Goal: Task Accomplishment & Management: Use online tool/utility

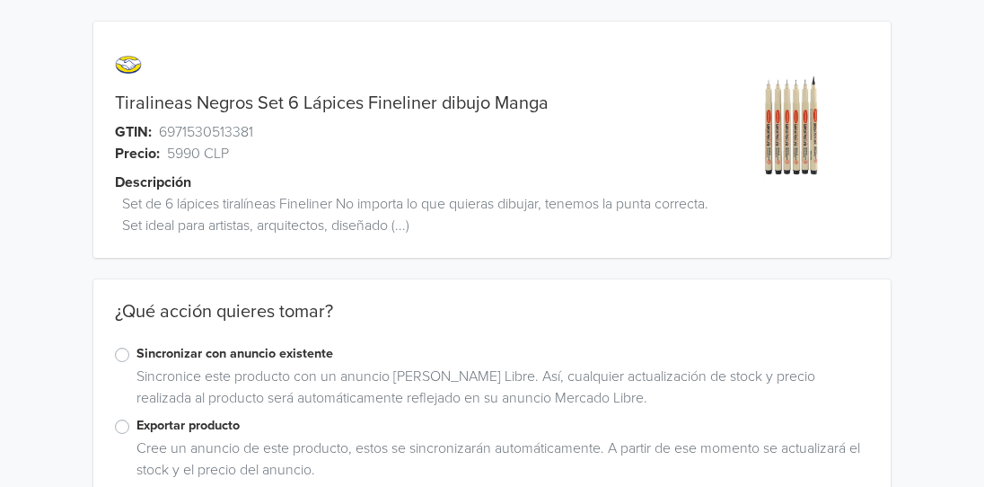
click at [136, 358] on label "Sincronizar con anuncio existente" at bounding box center [502, 354] width 733 height 20
click at [0, 0] on input "Sincronizar con anuncio existente" at bounding box center [0, 0] width 0 height 0
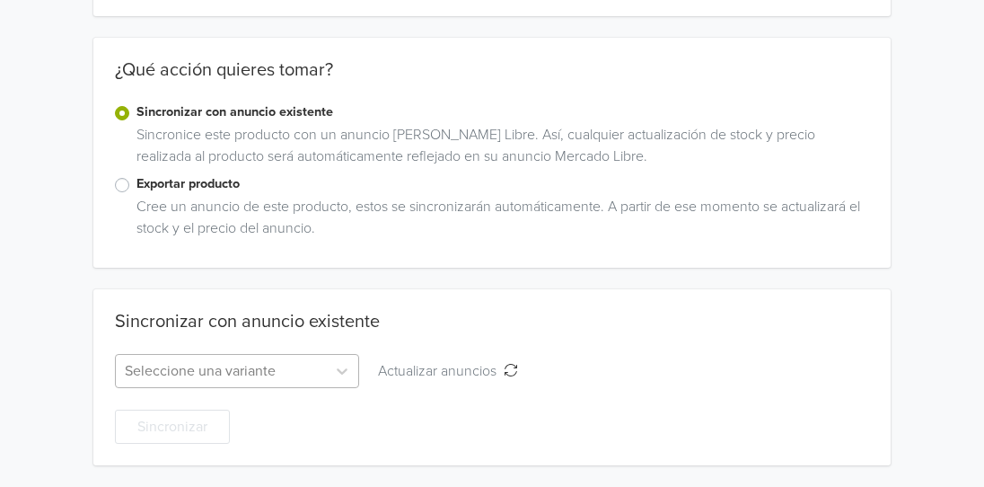
click at [159, 374] on div "Seleccione una variante" at bounding box center [237, 371] width 244 height 34
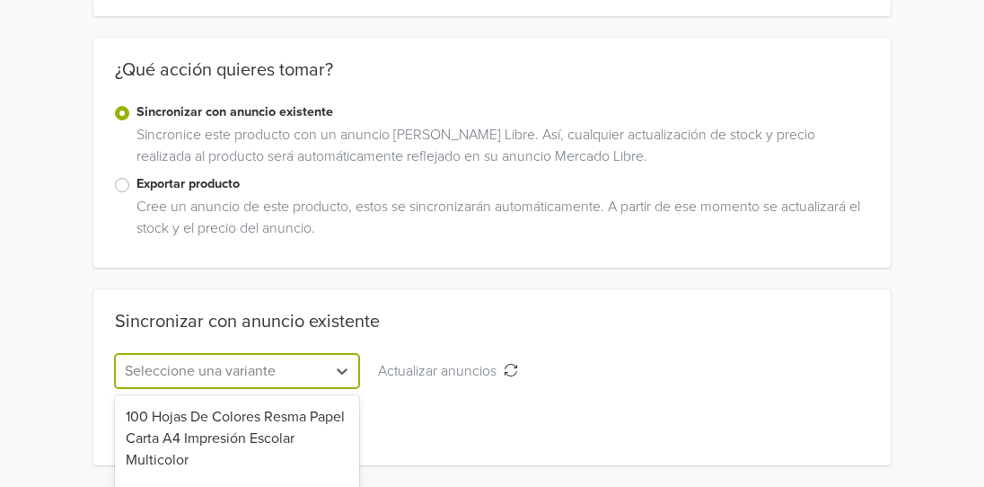
scroll to position [419, 0]
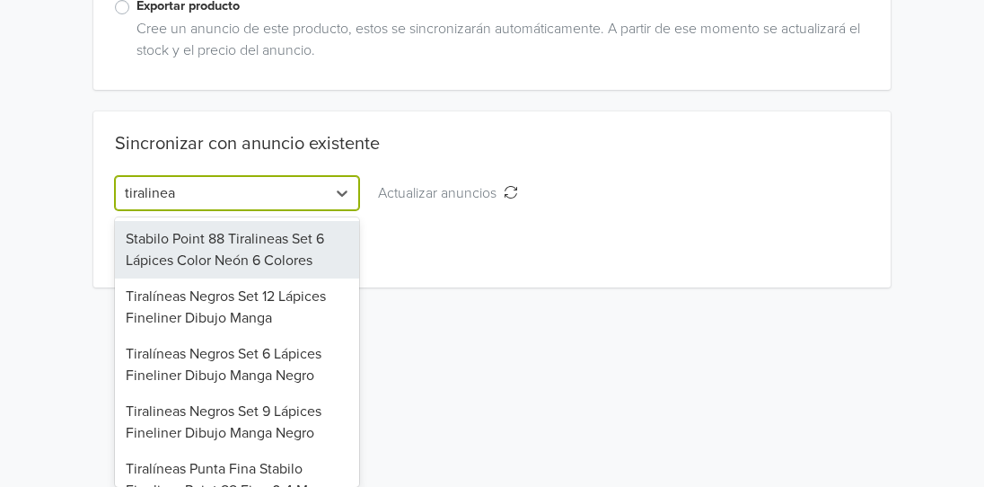
type input "tiralineas"
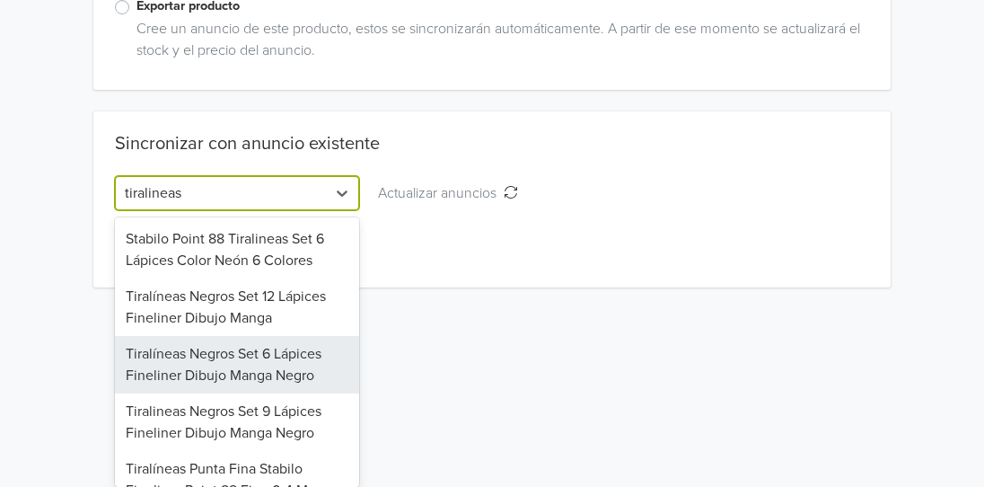
click at [246, 357] on div "Tiralíneas Negros Set 6 Lápices Fineliner Dibujo Manga Negro" at bounding box center [237, 364] width 244 height 57
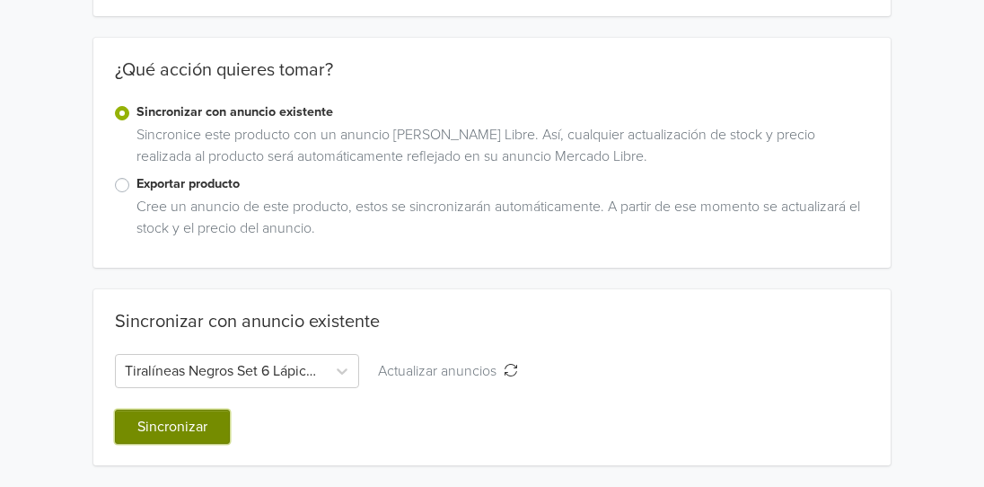
click at [191, 425] on button "Sincronizar" at bounding box center [172, 426] width 115 height 34
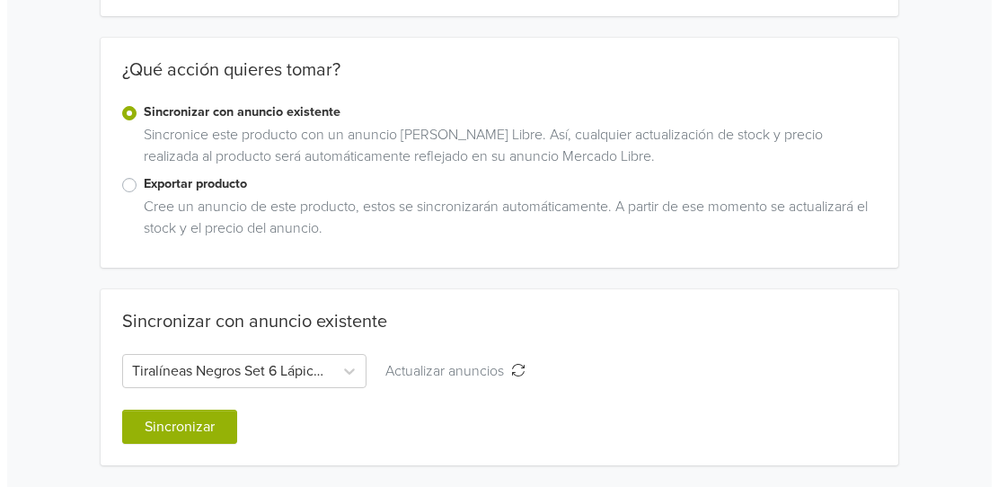
scroll to position [0, 0]
